Goal: Task Accomplishment & Management: Manage account settings

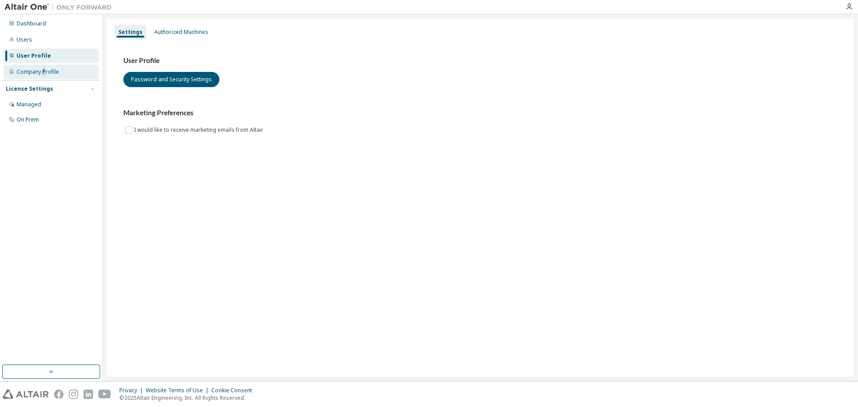
drag, startPoint x: 43, startPoint y: 74, endPoint x: 37, endPoint y: 73, distance: 6.8
click at [42, 72] on div "Company Profile" at bounding box center [38, 71] width 42 height 7
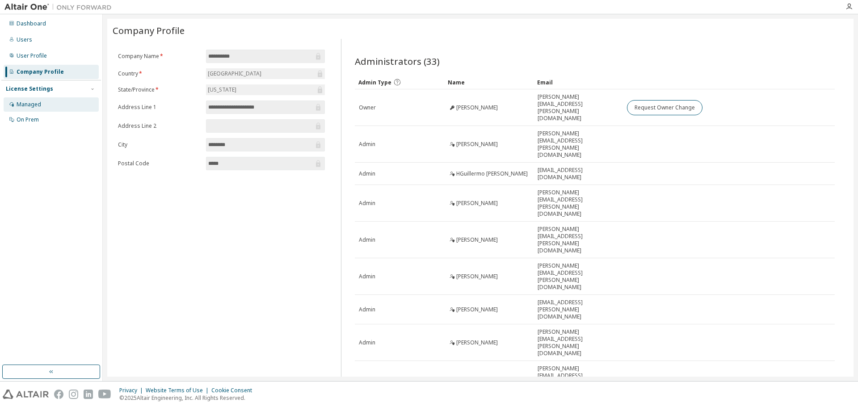
click at [41, 108] on div "Managed" at bounding box center [51, 104] width 95 height 14
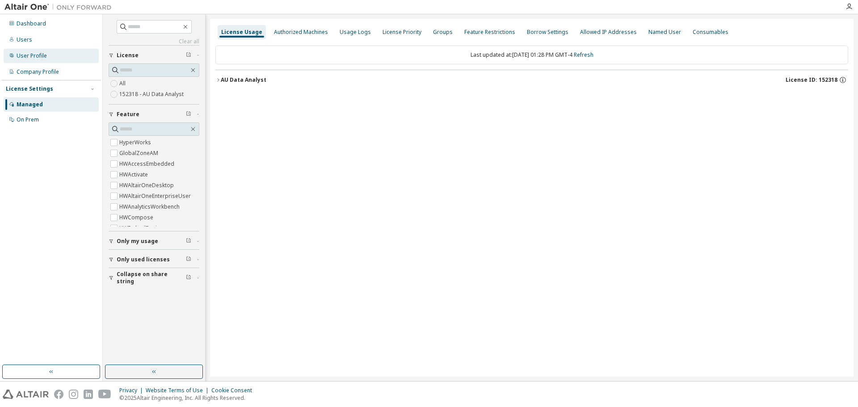
click at [34, 57] on div "User Profile" at bounding box center [32, 55] width 30 height 7
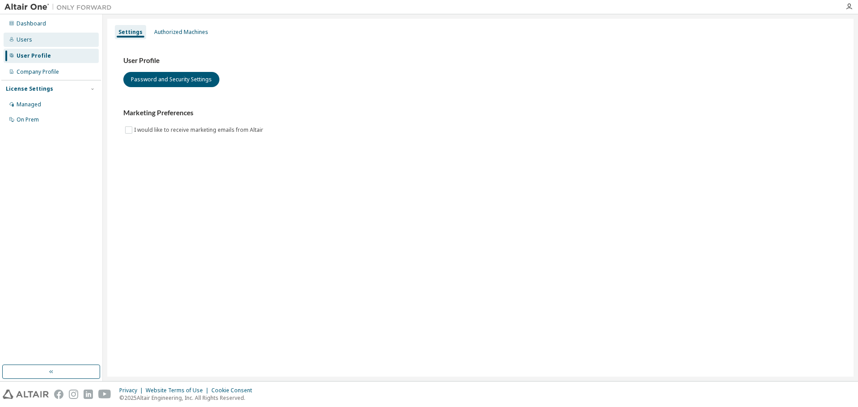
click at [27, 39] on div "Users" at bounding box center [25, 39] width 16 height 7
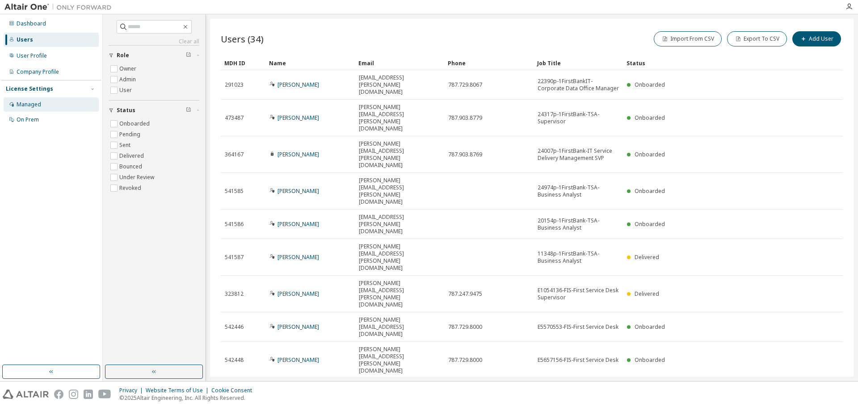
click at [36, 107] on div "Managed" at bounding box center [29, 104] width 25 height 7
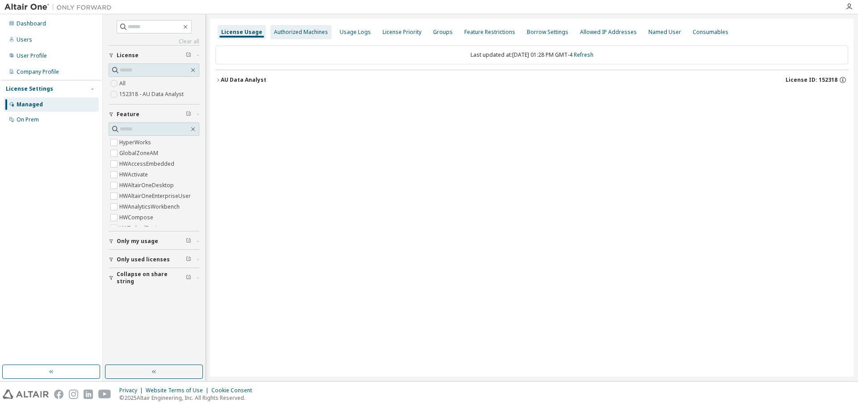
click at [303, 32] on div "Authorized Machines" at bounding box center [301, 32] width 54 height 7
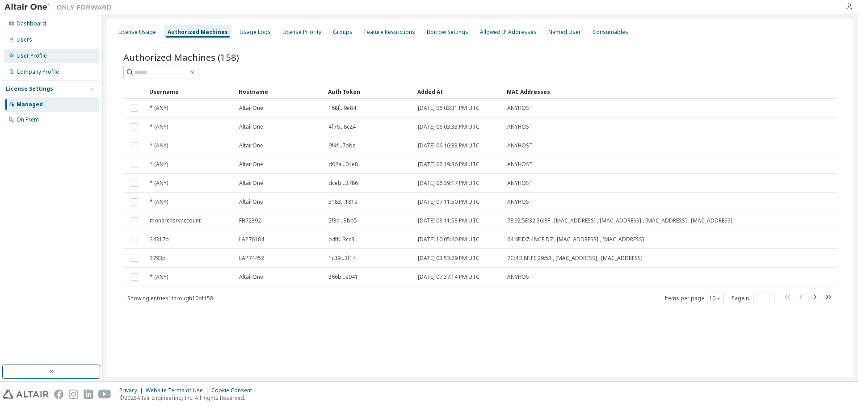
click at [37, 55] on div "User Profile" at bounding box center [32, 55] width 30 height 7
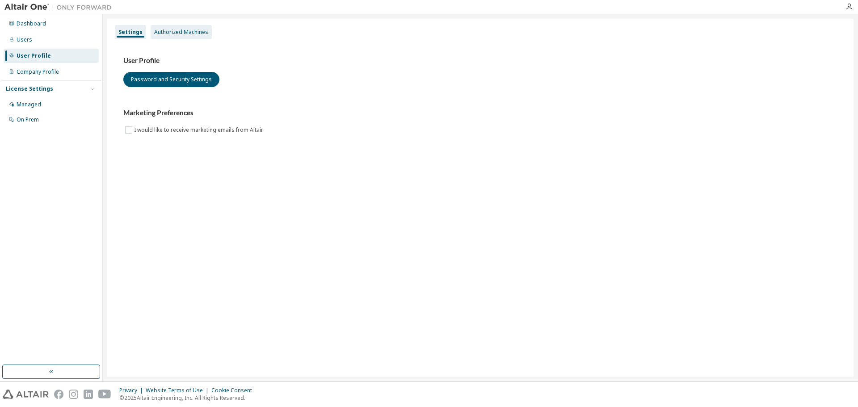
click at [189, 26] on div "Authorized Machines" at bounding box center [181, 32] width 61 height 14
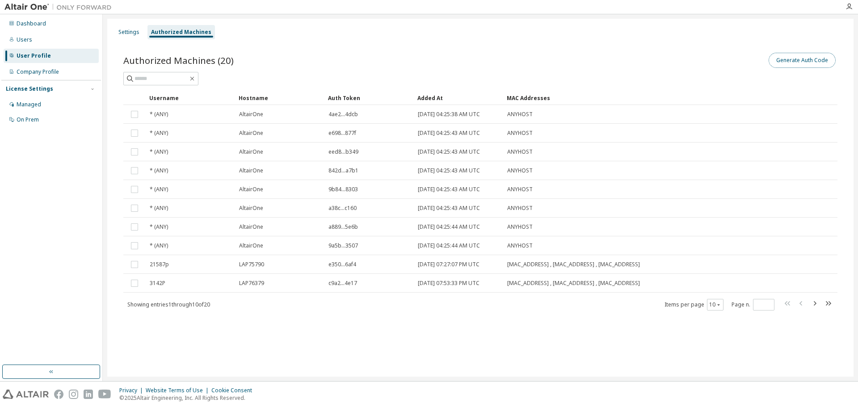
click at [790, 59] on button "Generate Auth Code" at bounding box center [802, 60] width 67 height 15
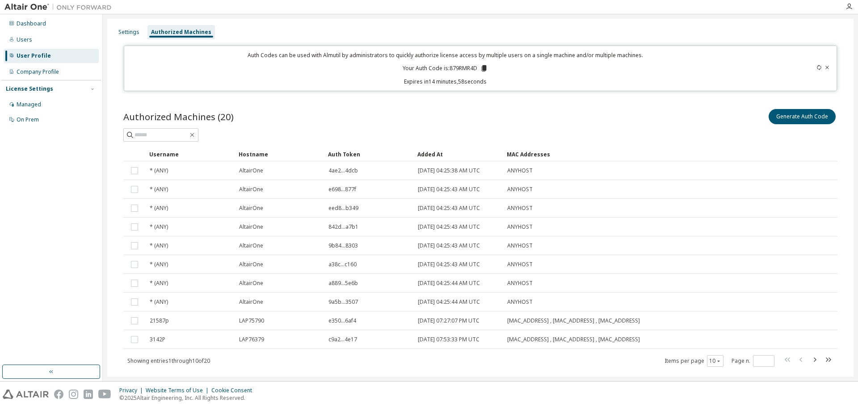
click at [483, 67] on icon at bounding box center [484, 68] width 5 height 6
click at [484, 67] on icon at bounding box center [484, 68] width 5 height 6
